Goal: Task Accomplishment & Management: Use online tool/utility

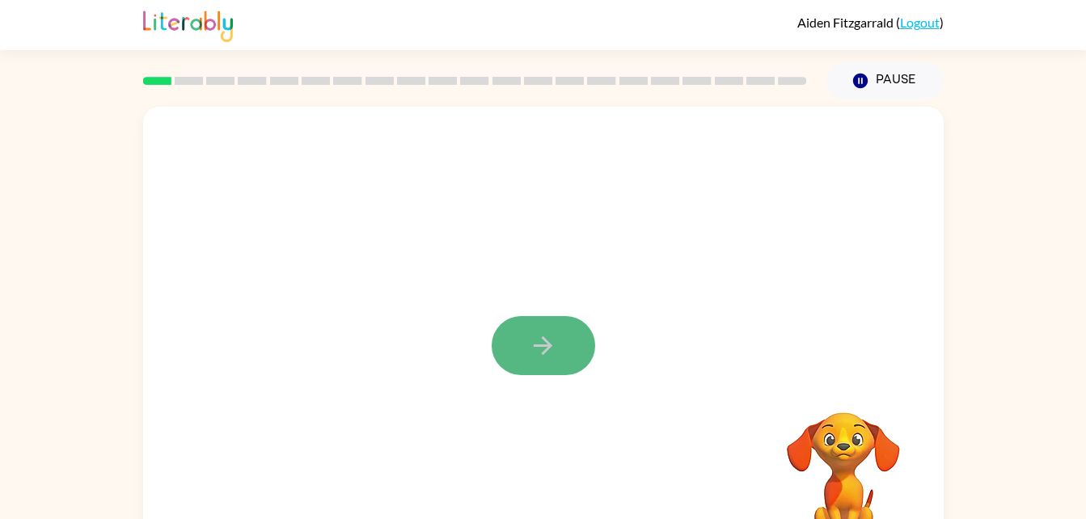
click at [556, 346] on icon "button" at bounding box center [543, 346] width 28 height 28
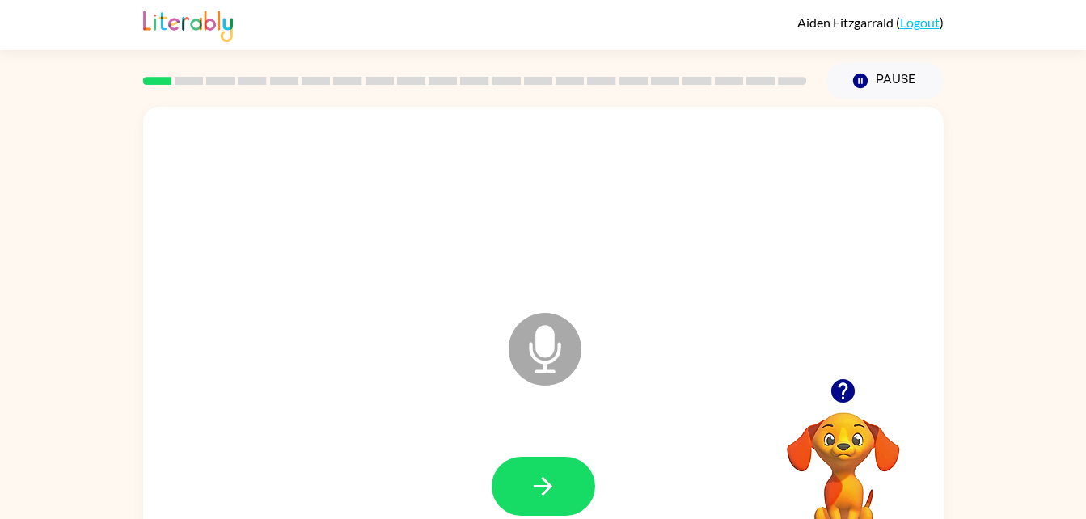
click at [541, 355] on icon "Microphone The Microphone is here when it is your turn to talk" at bounding box center [626, 369] width 243 height 121
click at [556, 488] on icon "button" at bounding box center [543, 486] width 28 height 28
click at [546, 322] on icon at bounding box center [545, 349] width 73 height 73
click at [543, 349] on icon "Microphone The Microphone is here when it is your turn to talk" at bounding box center [626, 369] width 243 height 121
click at [558, 354] on icon "Microphone The Microphone is here when it is your turn to talk" at bounding box center [626, 369] width 243 height 121
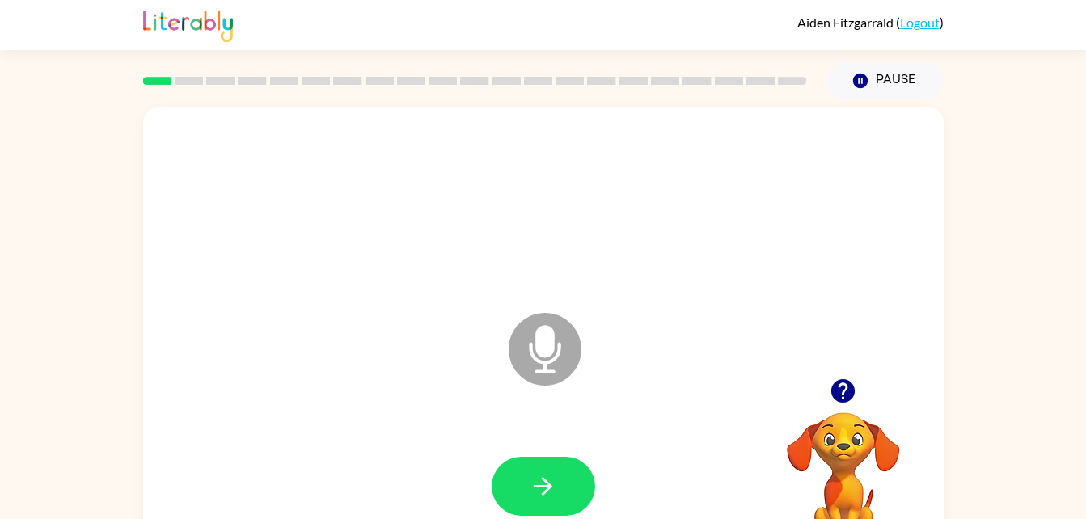
click at [551, 357] on icon at bounding box center [545, 349] width 73 height 73
click at [546, 367] on icon "Microphone The Microphone is here when it is your turn to talk" at bounding box center [626, 369] width 243 height 121
click at [551, 446] on div at bounding box center [543, 486] width 768 height 133
click at [552, 459] on button "button" at bounding box center [544, 486] width 104 height 59
click at [548, 462] on div at bounding box center [543, 486] width 768 height 133
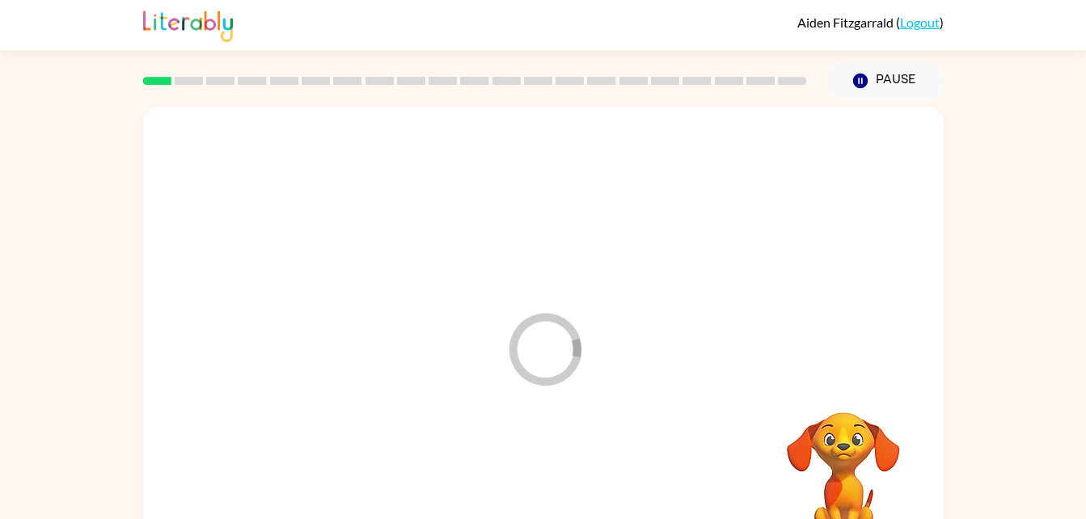
click at [550, 461] on div at bounding box center [543, 486] width 768 height 133
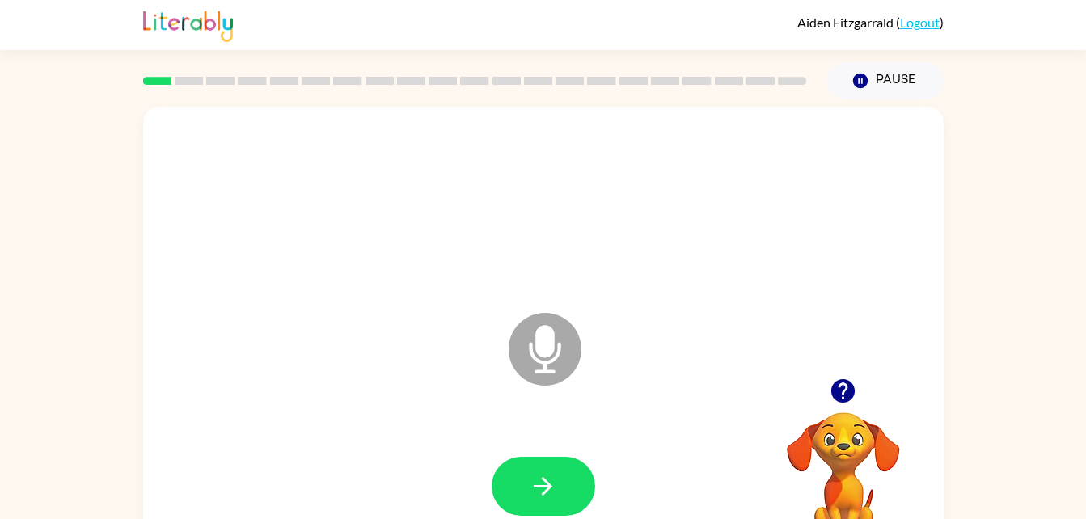
click at [838, 403] on icon "button" at bounding box center [843, 391] width 28 height 28
click at [844, 389] on video "Your browser must support playing .mp4 files to use Literably. Please try using…" at bounding box center [844, 468] width 162 height 162
click at [848, 389] on video "Your browser must support playing .mp4 files to use Literably. Please try using…" at bounding box center [844, 468] width 162 height 162
click at [842, 390] on video "Your browser must support playing .mp4 files to use Literably. Please try using…" at bounding box center [844, 468] width 162 height 162
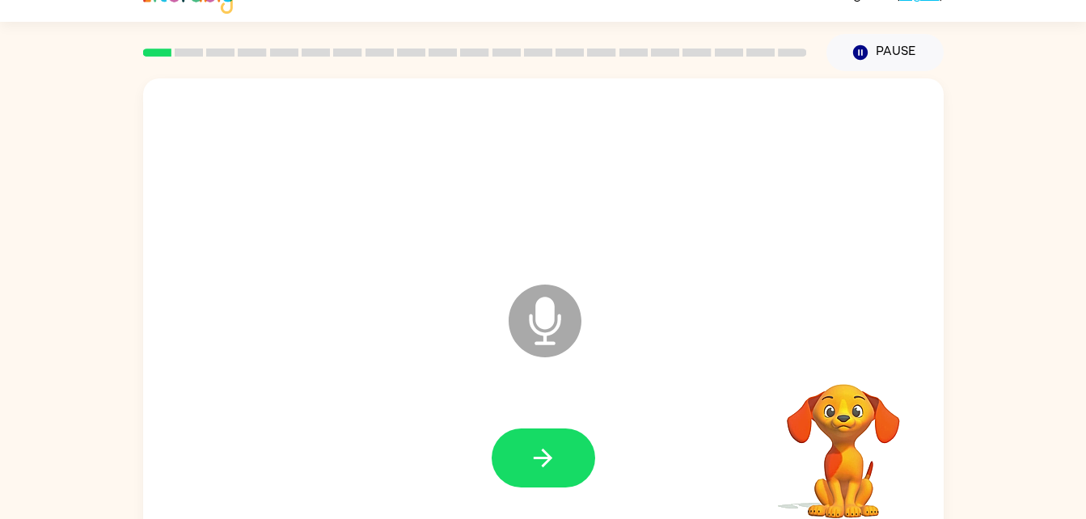
scroll to position [49, 0]
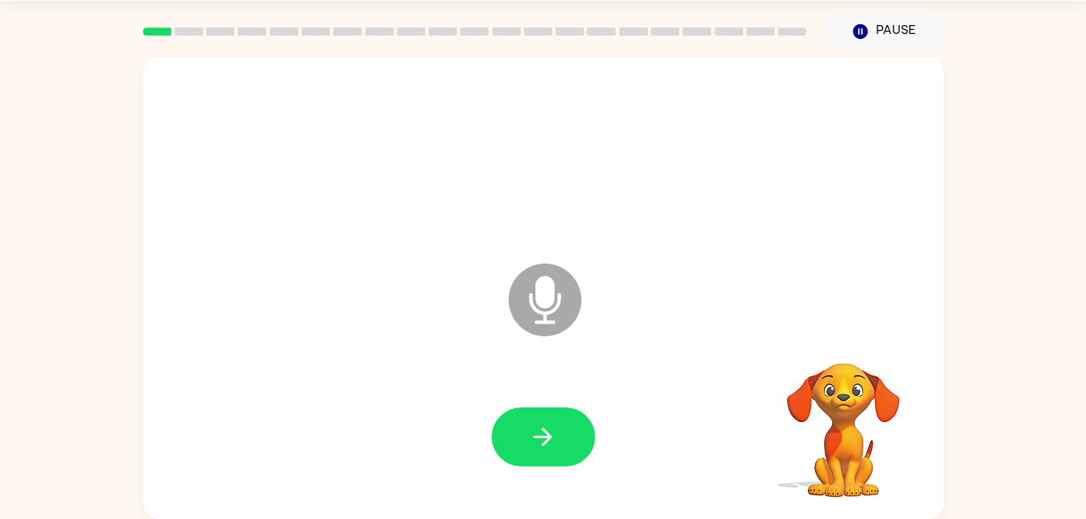
click at [540, 305] on icon "Microphone The Microphone is here when it is your turn to talk" at bounding box center [626, 320] width 243 height 121
click at [551, 311] on icon "Microphone The Microphone is here when it is your turn to talk" at bounding box center [626, 320] width 243 height 121
click at [558, 313] on icon at bounding box center [545, 300] width 73 height 73
click at [566, 298] on icon at bounding box center [545, 300] width 73 height 73
drag, startPoint x: 566, startPoint y: 298, endPoint x: 826, endPoint y: 419, distance: 286.5
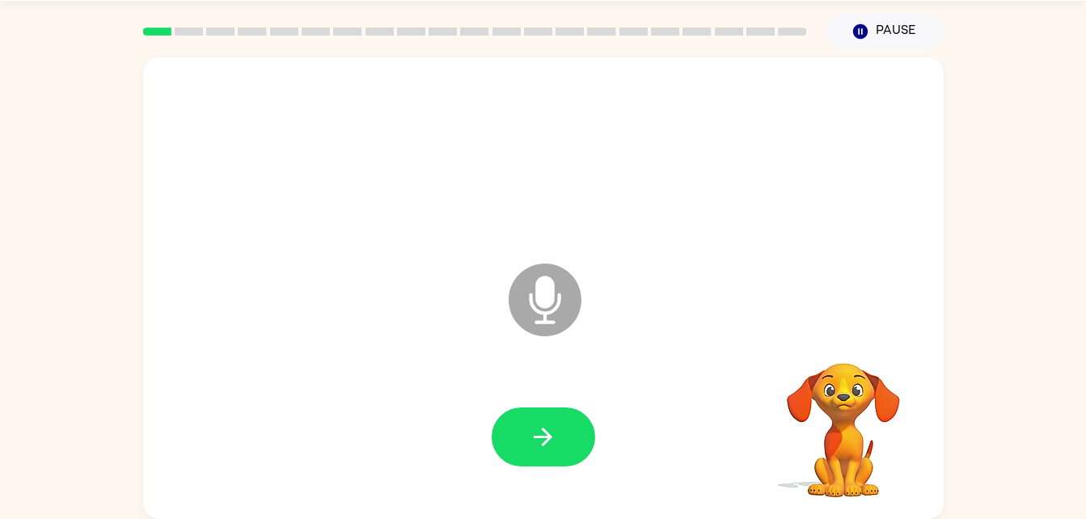
click at [826, 419] on div "Microphone The Microphone is here when it is your turn to talk Your browser mus…" at bounding box center [543, 288] width 801 height 462
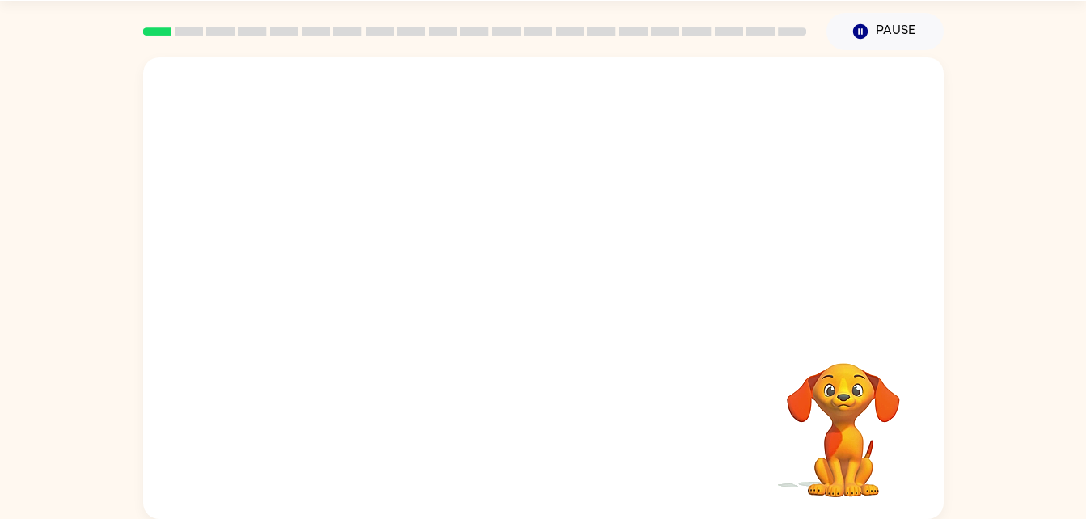
drag, startPoint x: 749, startPoint y: 17, endPoint x: 732, endPoint y: -43, distance: 62.2
click at [732, 0] on html "[PERSON_NAME] ( Logout ) Pause Pause Your browser must support playing .mp4 fil…" at bounding box center [543, 235] width 1086 height 568
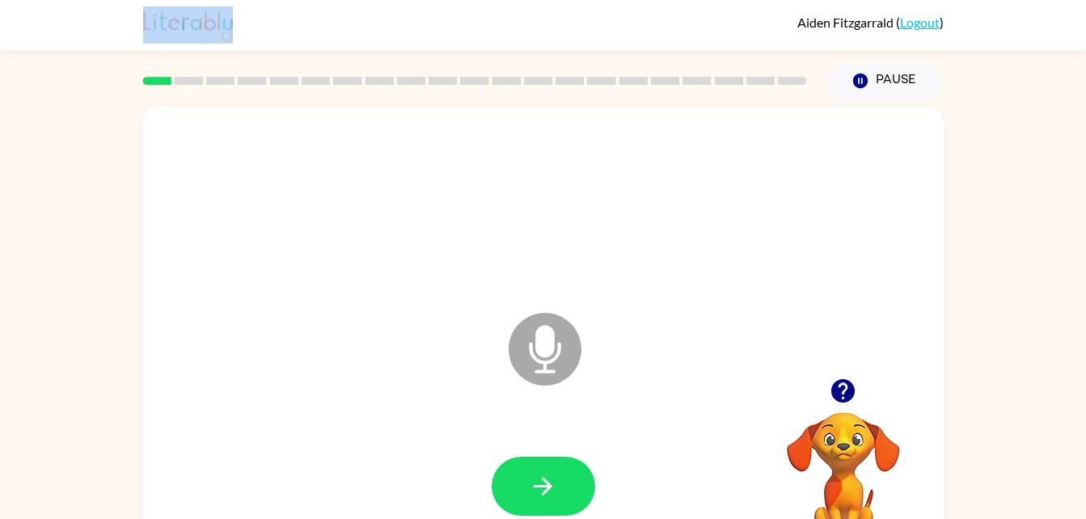
click at [844, 386] on icon "button" at bounding box center [842, 390] width 23 height 23
click at [846, 384] on icon "button" at bounding box center [843, 391] width 28 height 28
click at [531, 492] on icon "button" at bounding box center [543, 486] width 28 height 28
click at [531, 346] on icon "Microphone The Microphone is here when it is your turn to talk" at bounding box center [626, 369] width 243 height 121
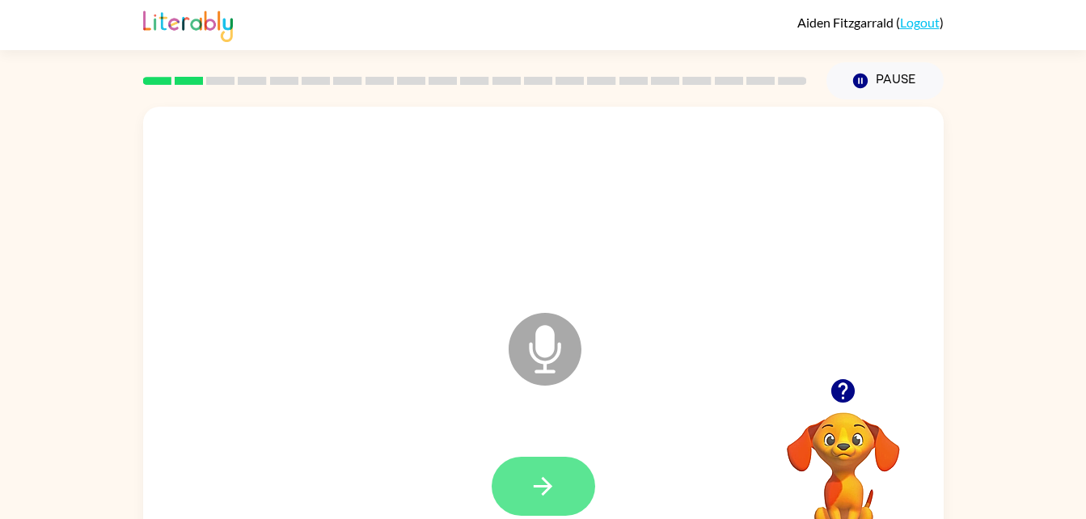
click at [556, 482] on icon "button" at bounding box center [543, 486] width 28 height 28
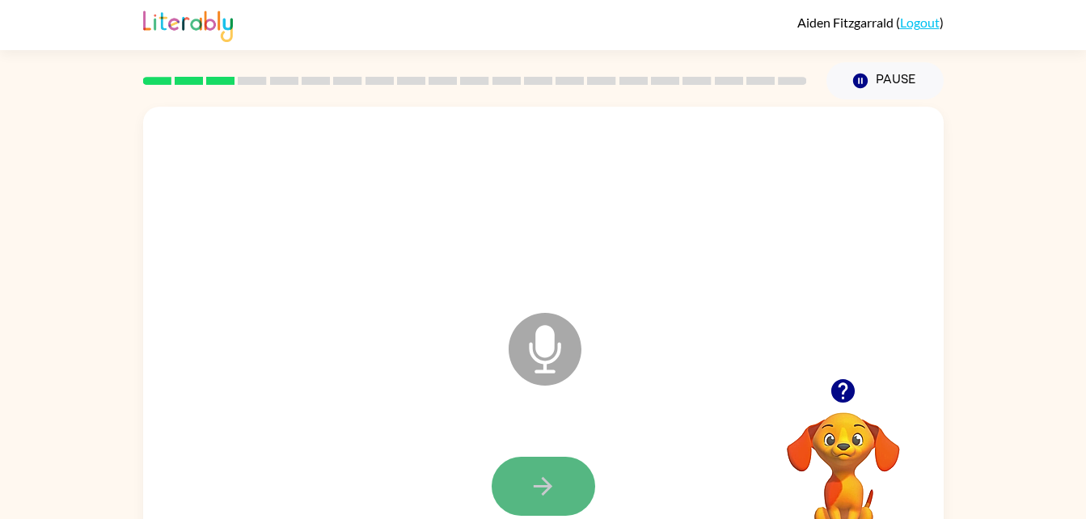
click at [566, 470] on button "button" at bounding box center [544, 486] width 104 height 59
click at [560, 484] on button "button" at bounding box center [544, 486] width 104 height 59
click at [561, 469] on button "button" at bounding box center [544, 486] width 104 height 59
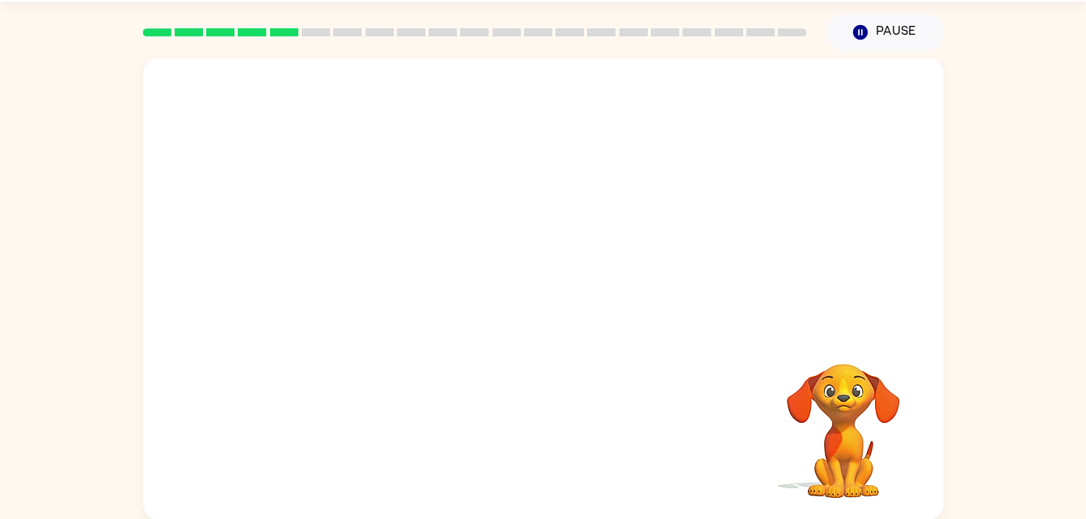
scroll to position [49, 0]
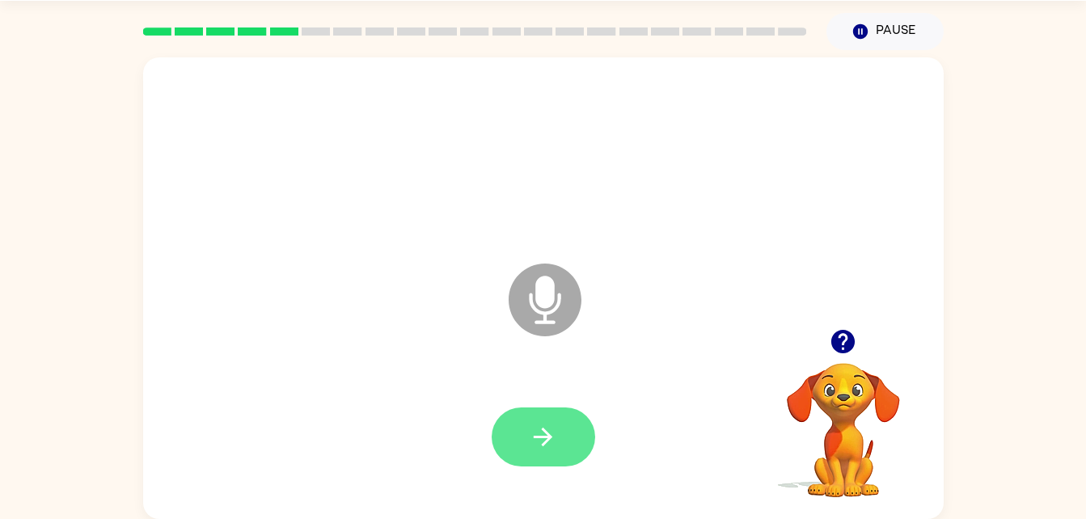
click at [530, 448] on icon "button" at bounding box center [543, 437] width 28 height 28
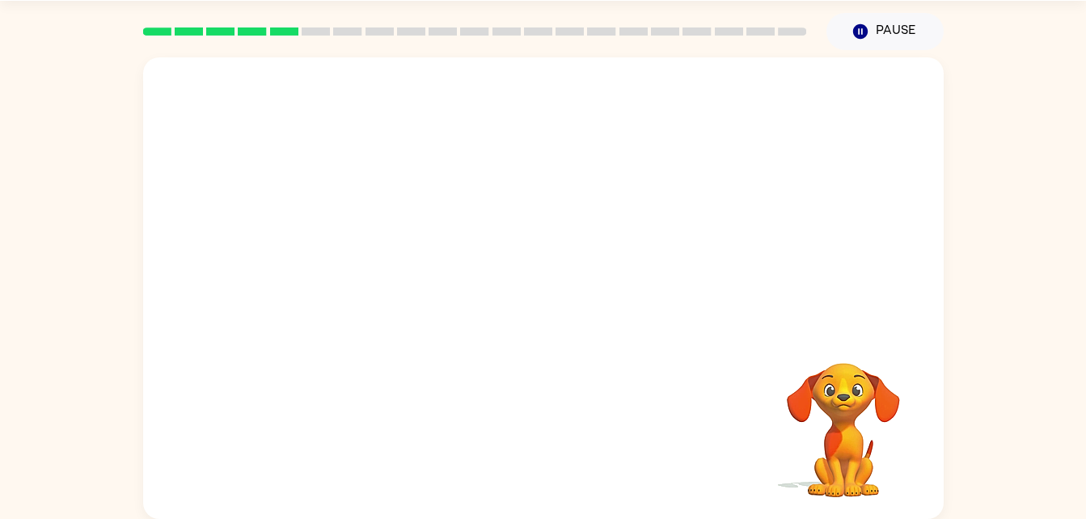
click at [910, 152] on div at bounding box center [543, 156] width 768 height 133
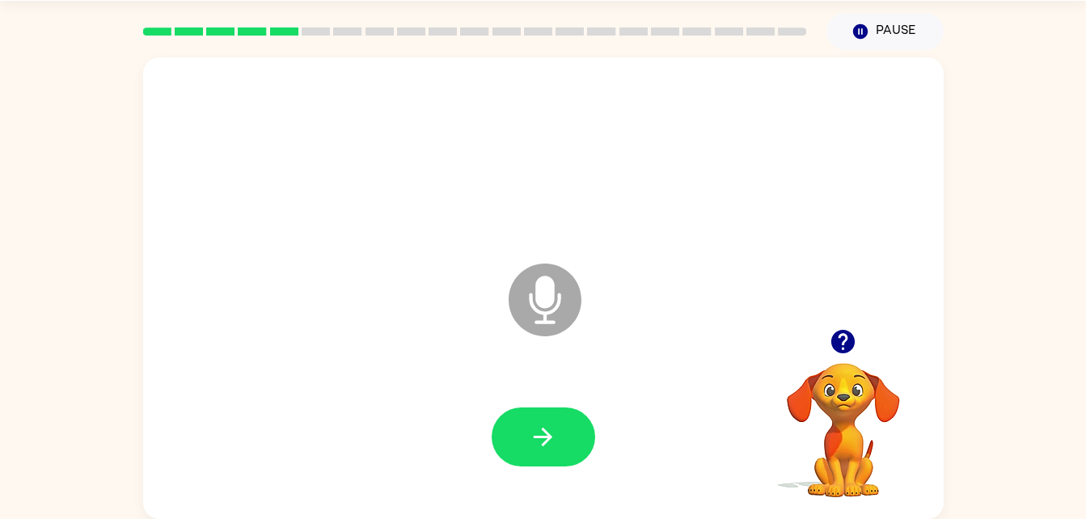
click at [550, 309] on icon at bounding box center [545, 300] width 73 height 73
click at [880, 44] on button "Pause Pause" at bounding box center [884, 31] width 117 height 37
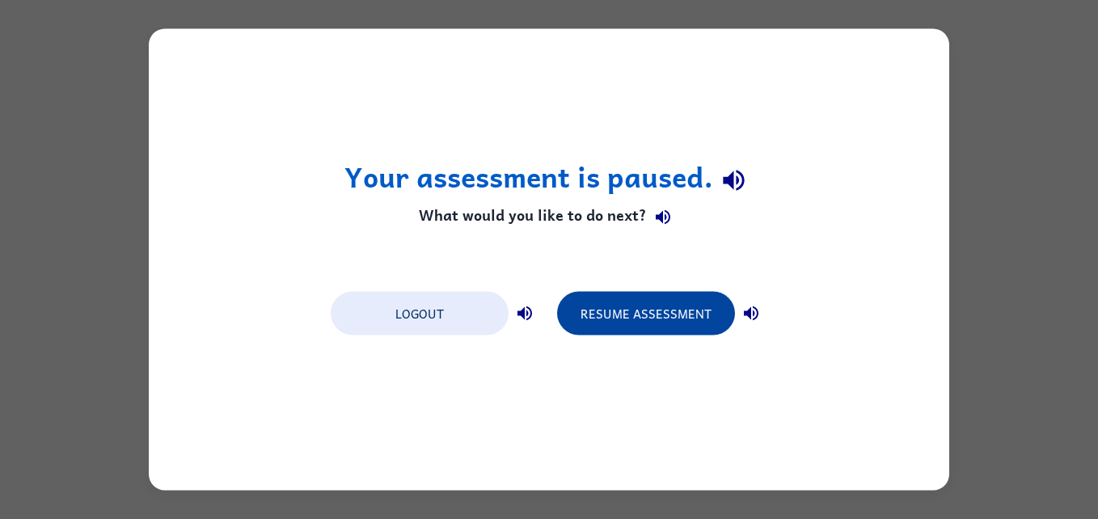
click at [629, 311] on button "Resume Assessment" at bounding box center [646, 314] width 178 height 44
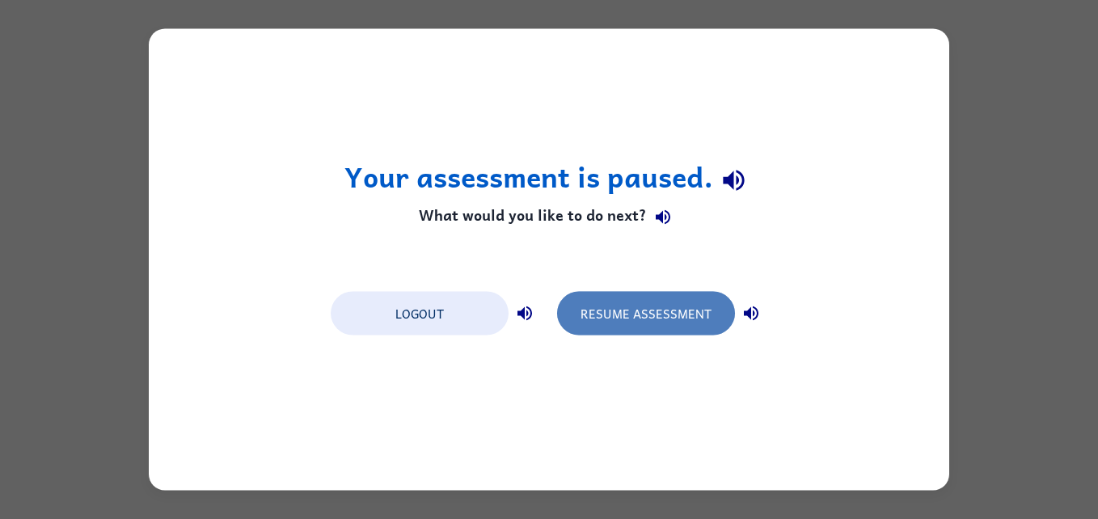
click at [636, 311] on button "Resume Assessment" at bounding box center [646, 314] width 178 height 44
